Goal: Task Accomplishment & Management: Manage account settings

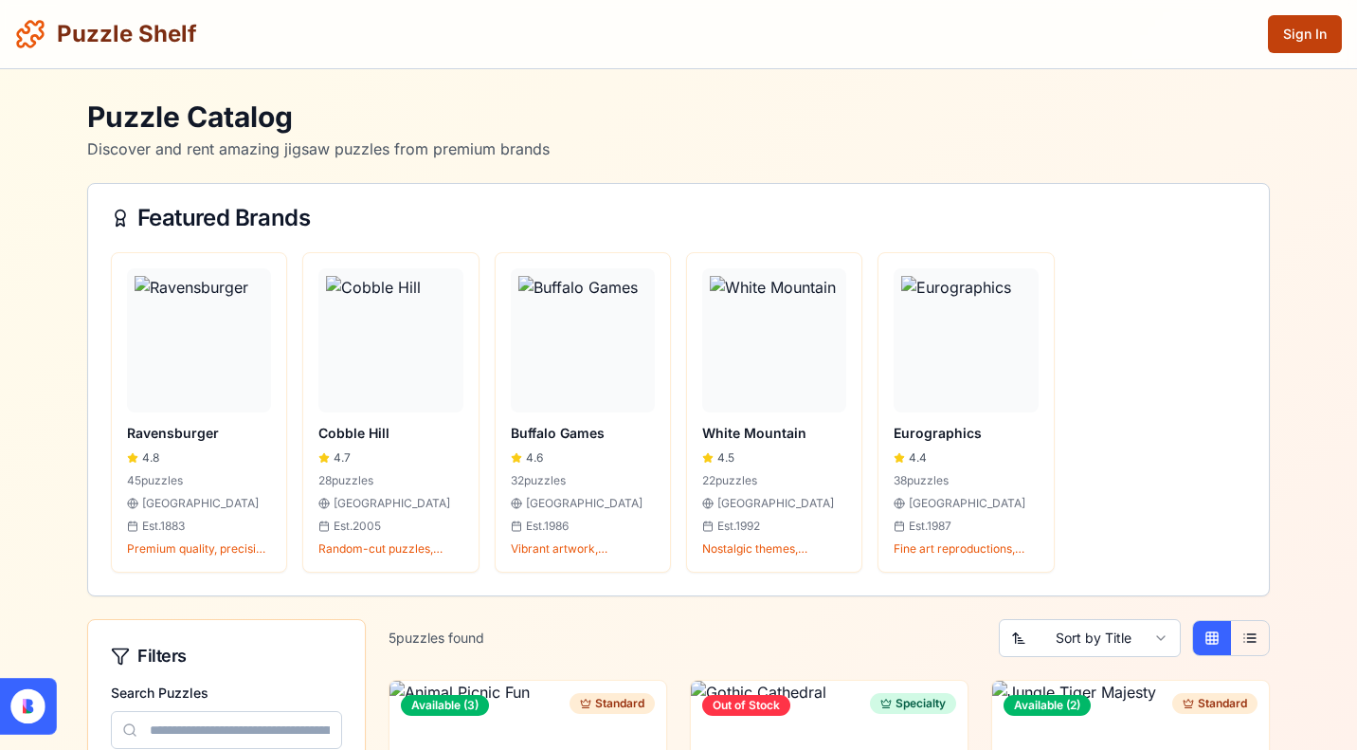
click at [1284, 42] on button "Sign In" at bounding box center [1305, 34] width 74 height 38
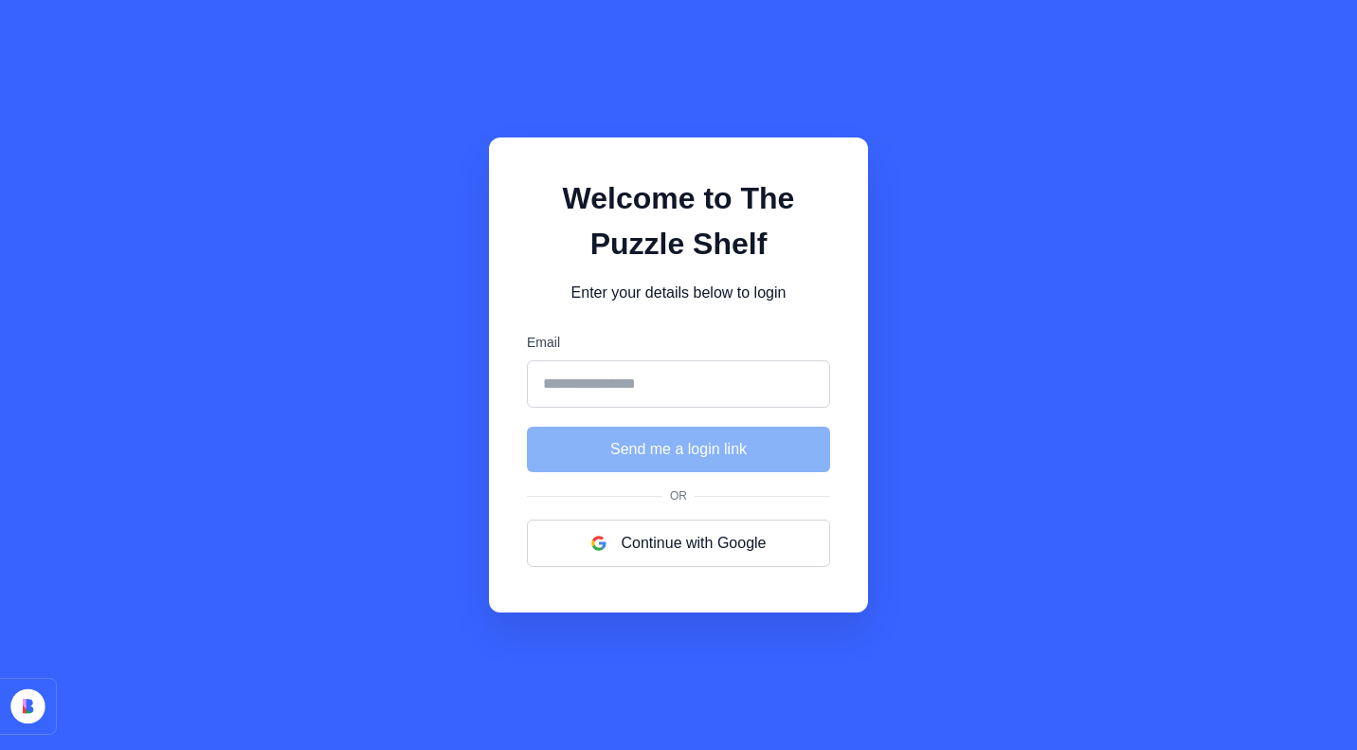
click at [681, 378] on input "Email" at bounding box center [678, 383] width 303 height 47
type input "**********"
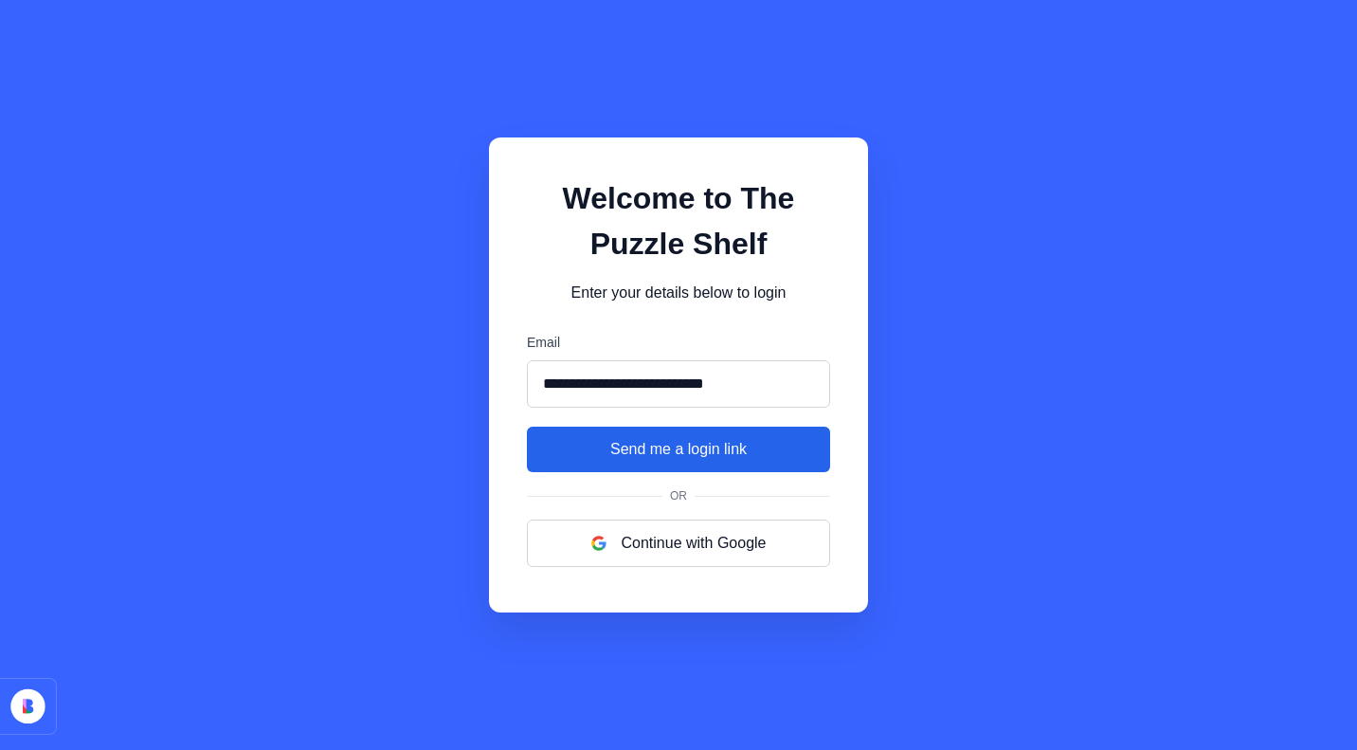
click at [637, 437] on button "Send me a login link" at bounding box center [678, 448] width 303 height 45
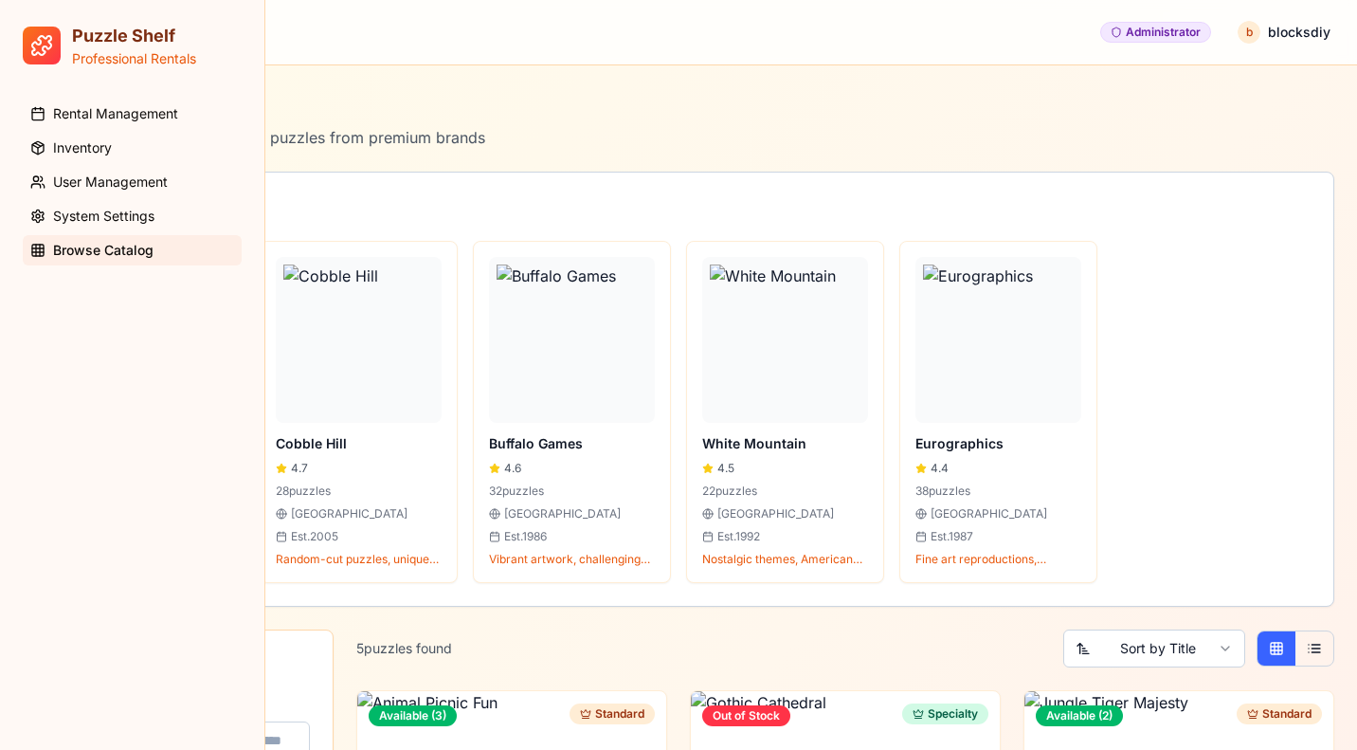
click at [1203, 28] on div "Administrator" at bounding box center [1155, 32] width 111 height 21
click at [547, 18] on header "Welcome back, blocksdiy ! Administrator b blocksdiy" at bounding box center [678, 32] width 1357 height 65
click at [141, 114] on span "Rental Management" at bounding box center [115, 113] width 125 height 19
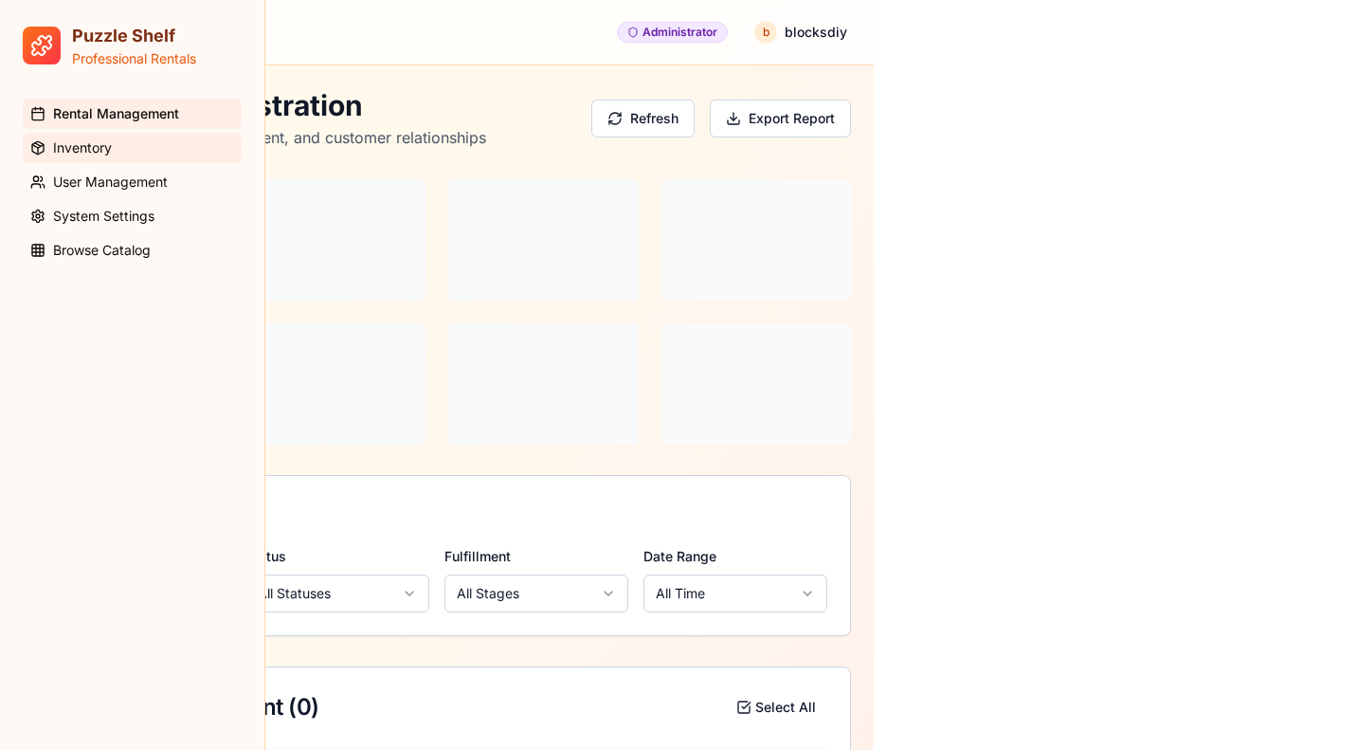
click at [131, 139] on link "Inventory" at bounding box center [132, 148] width 219 height 30
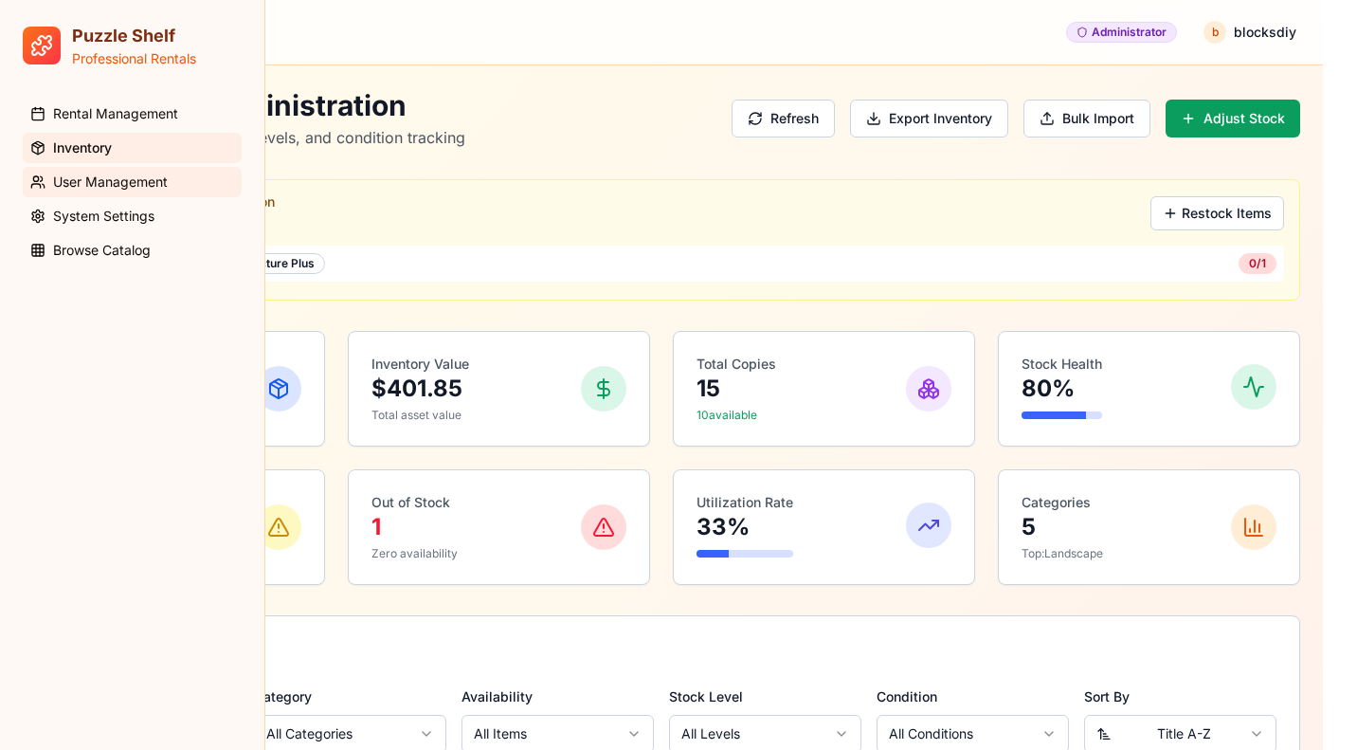
click at [125, 180] on span "User Management" at bounding box center [110, 181] width 115 height 19
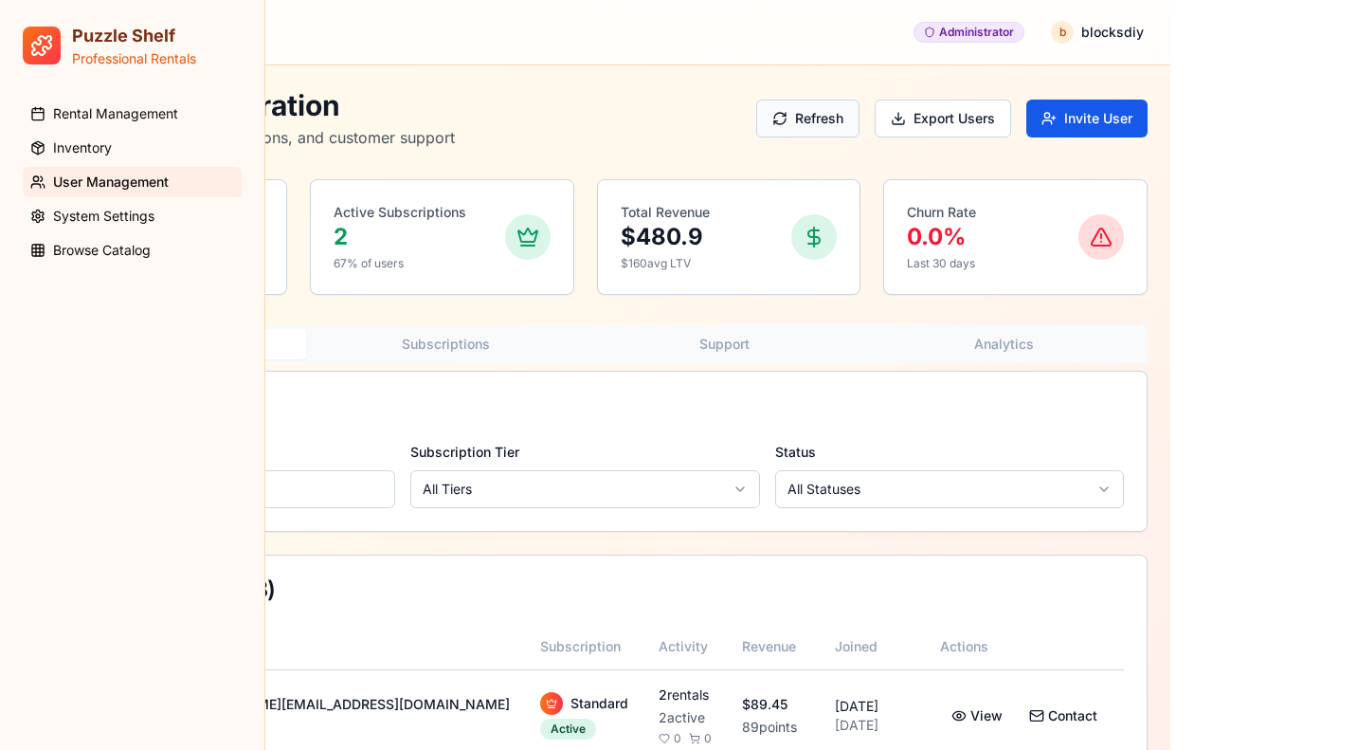
click at [756, 119] on button "Refresh" at bounding box center [807, 119] width 103 height 38
click at [1026, 112] on button "Invite User" at bounding box center [1086, 119] width 121 height 38
click at [1026, 122] on button "Invite User" at bounding box center [1086, 119] width 121 height 38
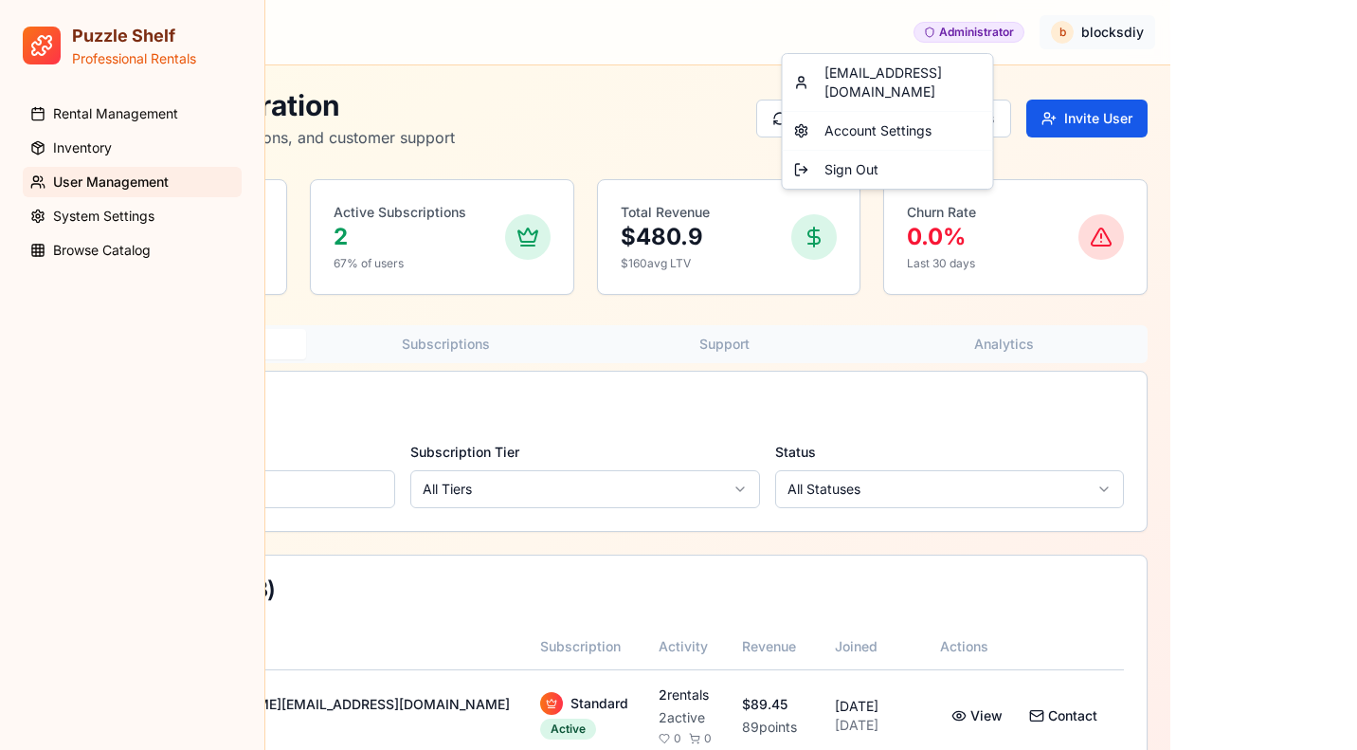
click at [938, 31] on html "Puzzle Shelf Professional Rentals Rental Management Inventory User Management S…" at bounding box center [678, 495] width 1357 height 991
click at [882, 116] on div "Account Settings" at bounding box center [888, 131] width 203 height 30
